Goal: Information Seeking & Learning: Learn about a topic

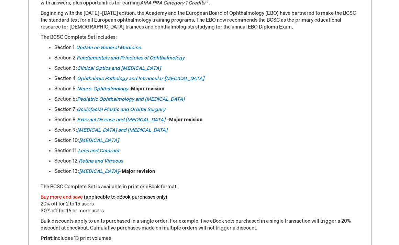
scroll to position [352, 0]
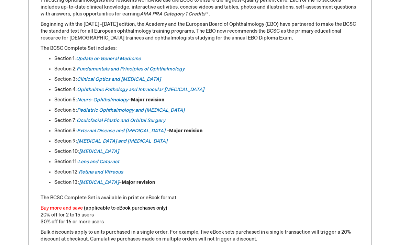
drag, startPoint x: 179, startPoint y: 80, endPoint x: 60, endPoint y: 78, distance: 119.0
click at [60, 78] on li "Section 3: Clinical Optics and [MEDICAL_DATA]" at bounding box center [206, 79] width 305 height 7
drag, startPoint x: 174, startPoint y: 101, endPoint x: 60, endPoint y: 101, distance: 113.8
click at [60, 101] on li "Section 5: Neuro-Ophthalmology – Major revision" at bounding box center [206, 100] width 305 height 7
click at [73, 100] on li "Section 5: Neuro-Ophthalmology – Major revision" at bounding box center [206, 100] width 305 height 7
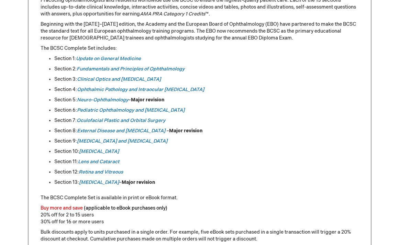
click at [71, 111] on li "Section 6: Pediatric Ophthalmology and [MEDICAL_DATA]" at bounding box center [206, 110] width 305 height 7
click at [71, 118] on li "Section 7: Oculofacial Plastic and Orbital Surgery" at bounding box center [206, 120] width 305 height 7
click at [71, 125] on ul "Section 1: Update on General Medicine Section 2: Fundamentals and Principles of…" at bounding box center [200, 120] width 318 height 131
click at [71, 131] on li "Section 8: External Disease and [MEDICAL_DATA] – Major revision" at bounding box center [206, 131] width 305 height 7
click at [62, 100] on li "Section 5: Neuro-Ophthalmology – Major revision" at bounding box center [206, 100] width 305 height 7
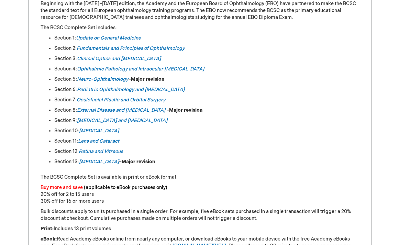
scroll to position [374, 0]
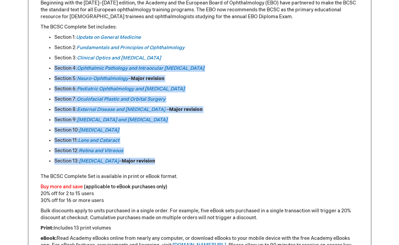
drag, startPoint x: 54, startPoint y: 69, endPoint x: 160, endPoint y: 159, distance: 138.8
click at [160, 159] on ul "Section 1: Update on General Medicine Section 2: Fundamentals and Principles of…" at bounding box center [200, 99] width 318 height 131
drag, startPoint x: 55, startPoint y: 59, endPoint x: 171, endPoint y: 164, distance: 156.3
click at [171, 164] on ul "Section 1: Update on General Medicine Section 2: Fundamentals and Principles of…" at bounding box center [200, 99] width 318 height 131
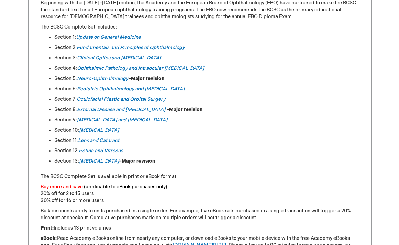
click at [206, 136] on ul "Section 1: Update on General Medicine Section 2: Fundamentals and Principles of…" at bounding box center [200, 99] width 318 height 131
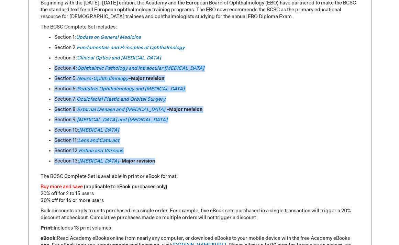
drag, startPoint x: 54, startPoint y: 67, endPoint x: 164, endPoint y: 164, distance: 146.4
click at [164, 164] on ul "Section 1: Update on General Medicine Section 2: Fundamentals and Principles of…" at bounding box center [200, 99] width 318 height 131
click at [177, 151] on li "Section 12: Retina and Vitreous" at bounding box center [206, 151] width 305 height 7
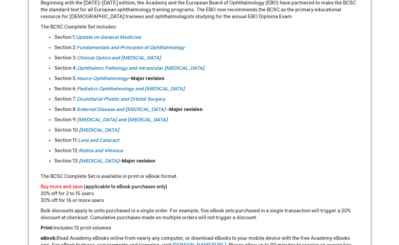
drag, startPoint x: 167, startPoint y: 158, endPoint x: 53, endPoint y: 165, distance: 114.7
click at [53, 165] on ul "Section 1: Update on General Medicine Section 2: Fundamentals and Principles of…" at bounding box center [200, 99] width 318 height 131
drag, startPoint x: 54, startPoint y: 161, endPoint x: 192, endPoint y: 158, distance: 137.6
click at [192, 158] on li "Section 13: Refractive Surgery – Major revision" at bounding box center [206, 161] width 305 height 7
drag, startPoint x: 55, startPoint y: 57, endPoint x: 183, endPoint y: 63, distance: 128.4
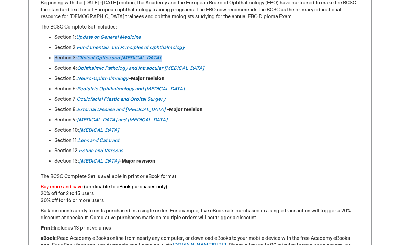
click at [183, 63] on ul "Section 1: Update on General Medicine Section 2: Fundamentals and Principles of…" at bounding box center [200, 99] width 318 height 131
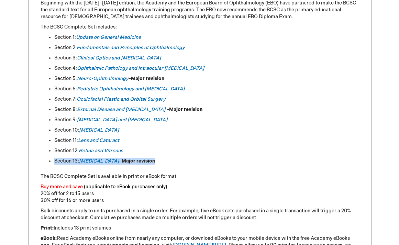
drag, startPoint x: 159, startPoint y: 162, endPoint x: 55, endPoint y: 163, distance: 104.2
click at [55, 163] on li "Section 13: Refractive Surgery – Major revision" at bounding box center [206, 161] width 305 height 7
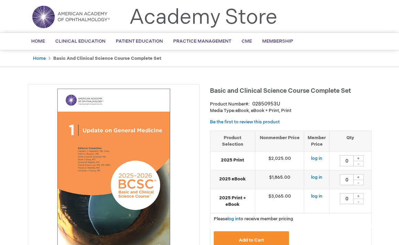
scroll to position [0, 0]
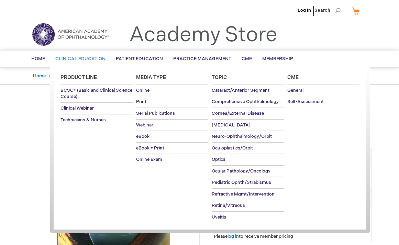
click at [78, 61] on span "Clinical Education" at bounding box center [80, 59] width 50 height 6
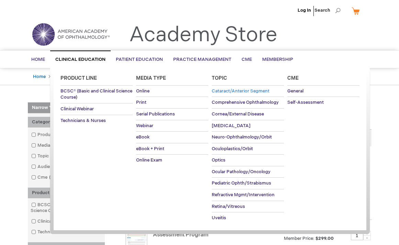
click at [247, 93] on span "Cataract/Anterior Segment" at bounding box center [241, 91] width 58 height 6
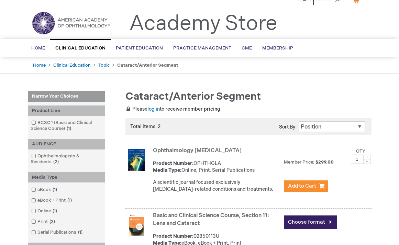
scroll to position [12, 0]
click at [82, 23] on img at bounding box center [71, 22] width 83 height 25
